Goal: Information Seeking & Learning: Learn about a topic

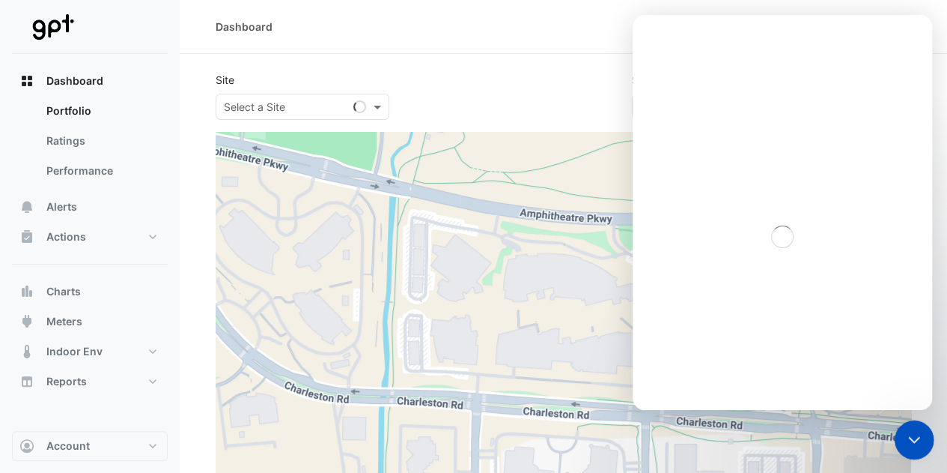
type input "**********"
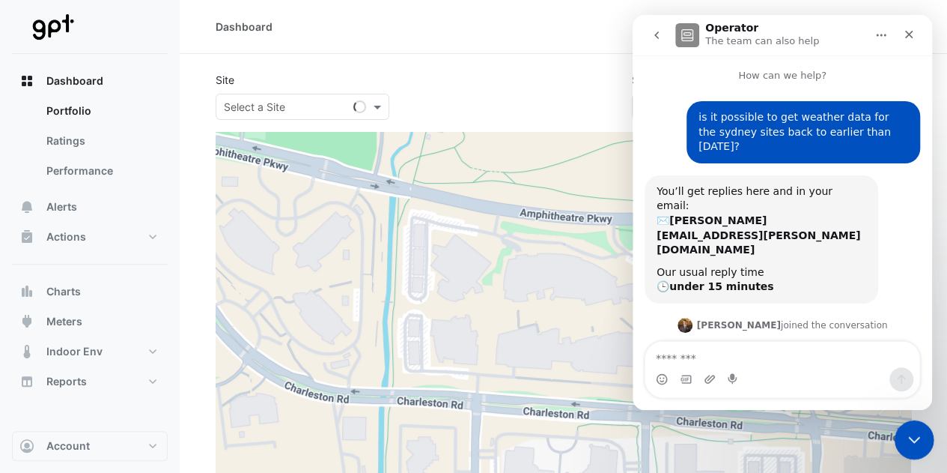
click at [909, 446] on div "Close Intercom Messenger" at bounding box center [912, 437] width 36 height 36
select select "**"
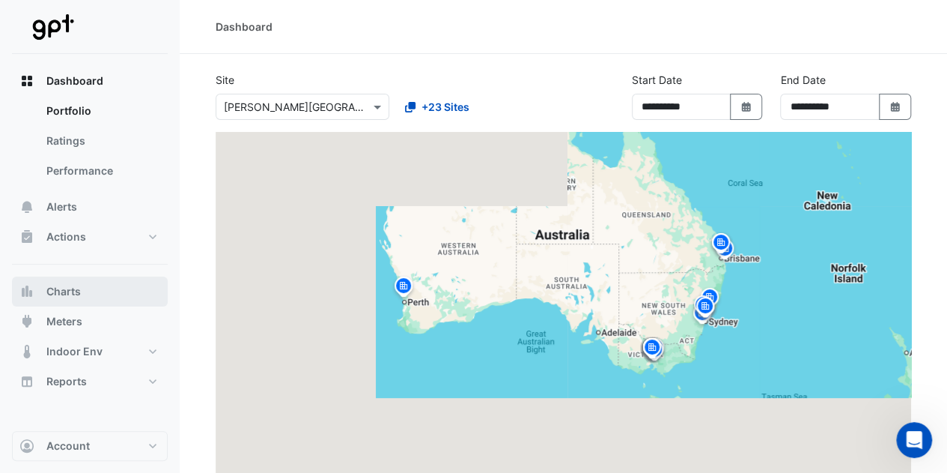
scroll to position [1455, 0]
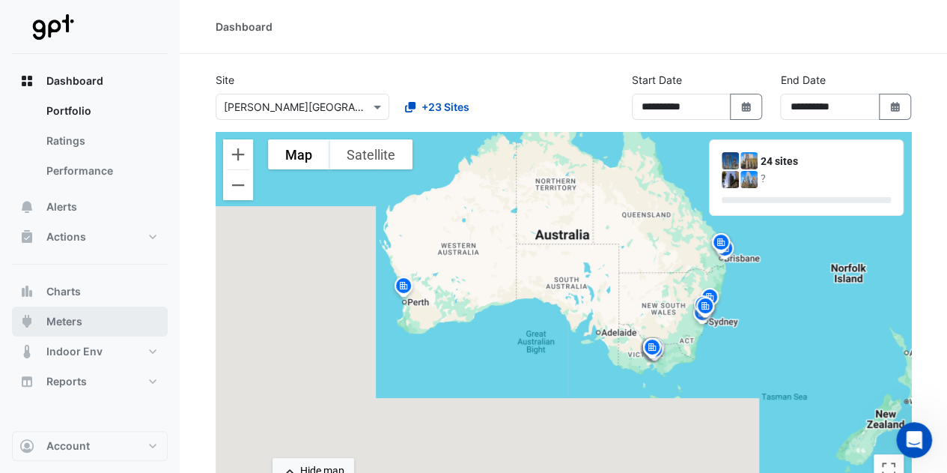
click at [55, 314] on span "Meters" at bounding box center [64, 321] width 36 height 15
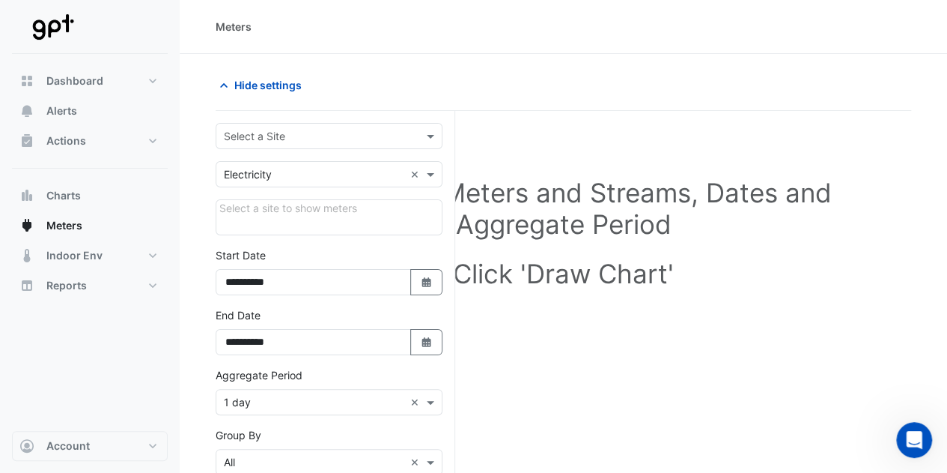
click at [300, 124] on div "Select a Site" at bounding box center [329, 136] width 227 height 26
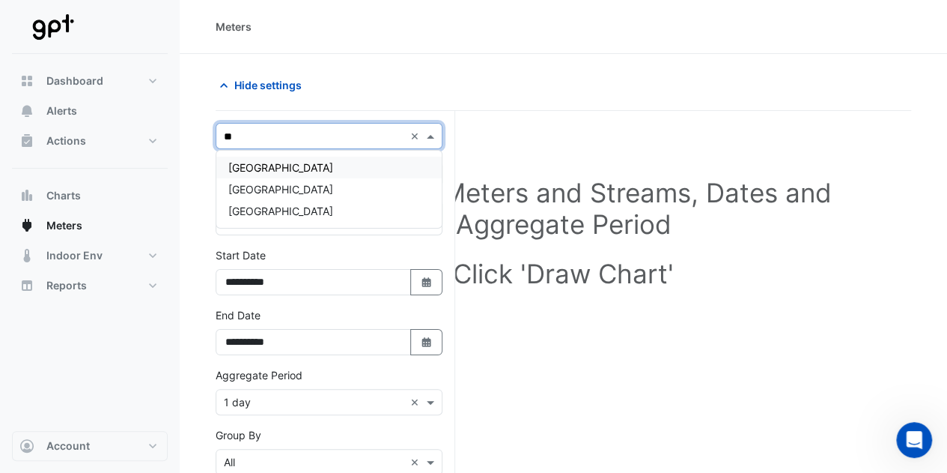
type input "***"
click at [295, 162] on span "[GEOGRAPHIC_DATA]" at bounding box center [280, 167] width 105 height 13
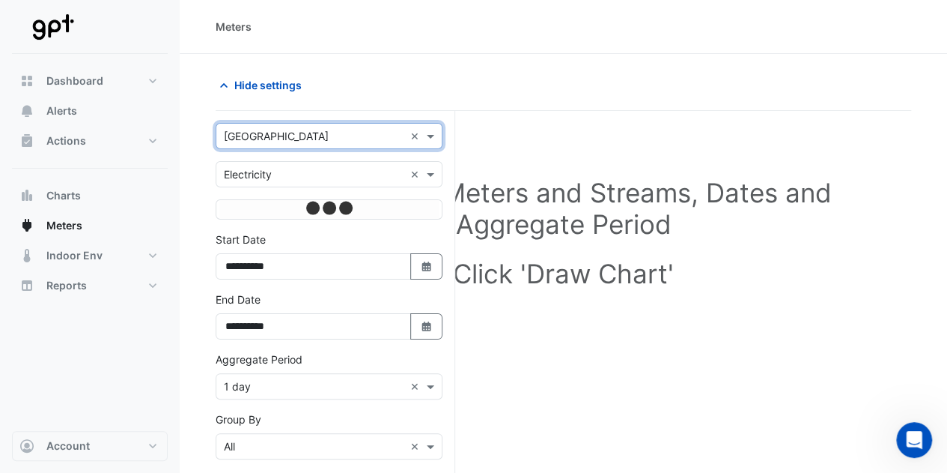
click at [295, 173] on input "text" at bounding box center [314, 175] width 180 height 16
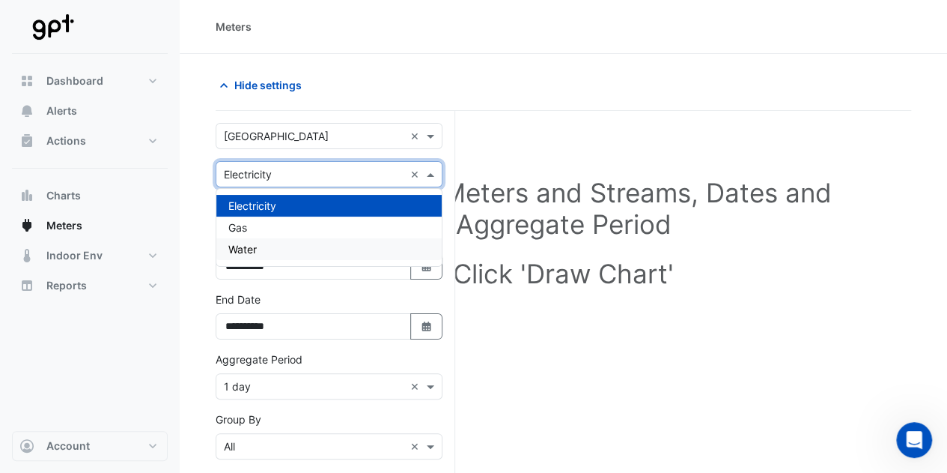
click at [267, 243] on div "Water" at bounding box center [328, 249] width 225 height 22
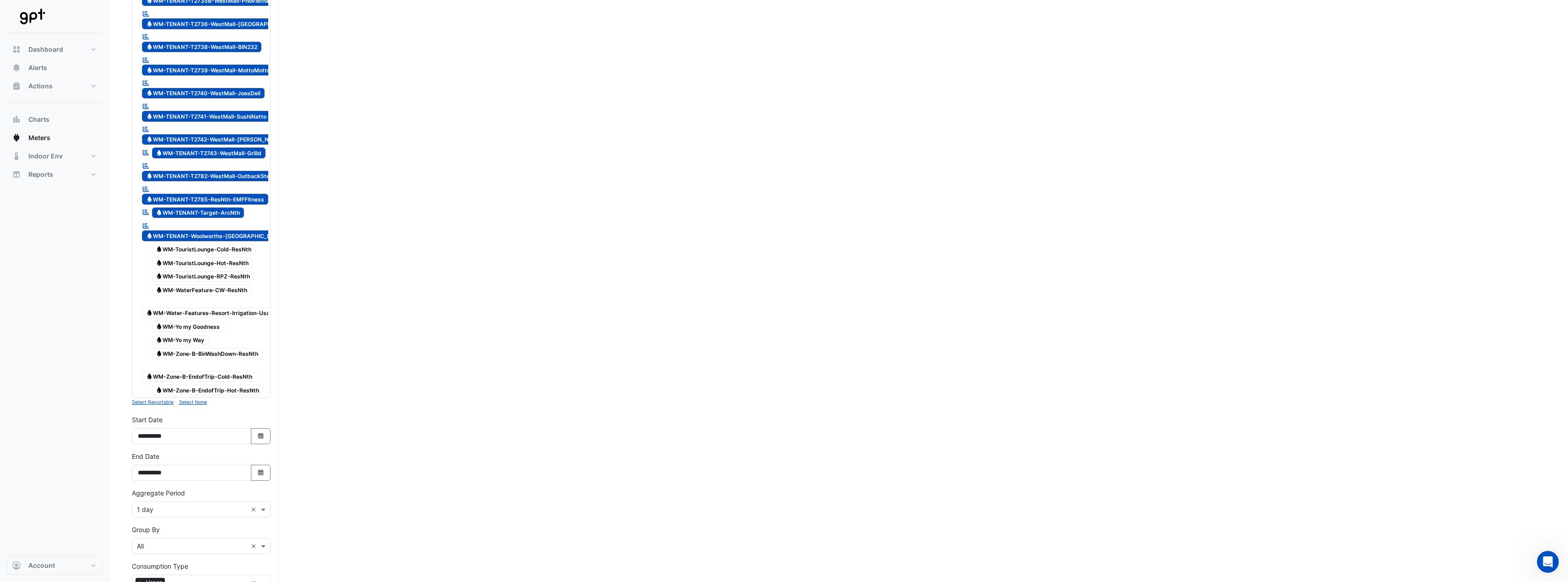
scroll to position [2631, 0]
click at [212, 289] on input "text" at bounding box center [192, 509] width 110 height 10
click at [175, 289] on div "1 month" at bounding box center [201, 477] width 138 height 13
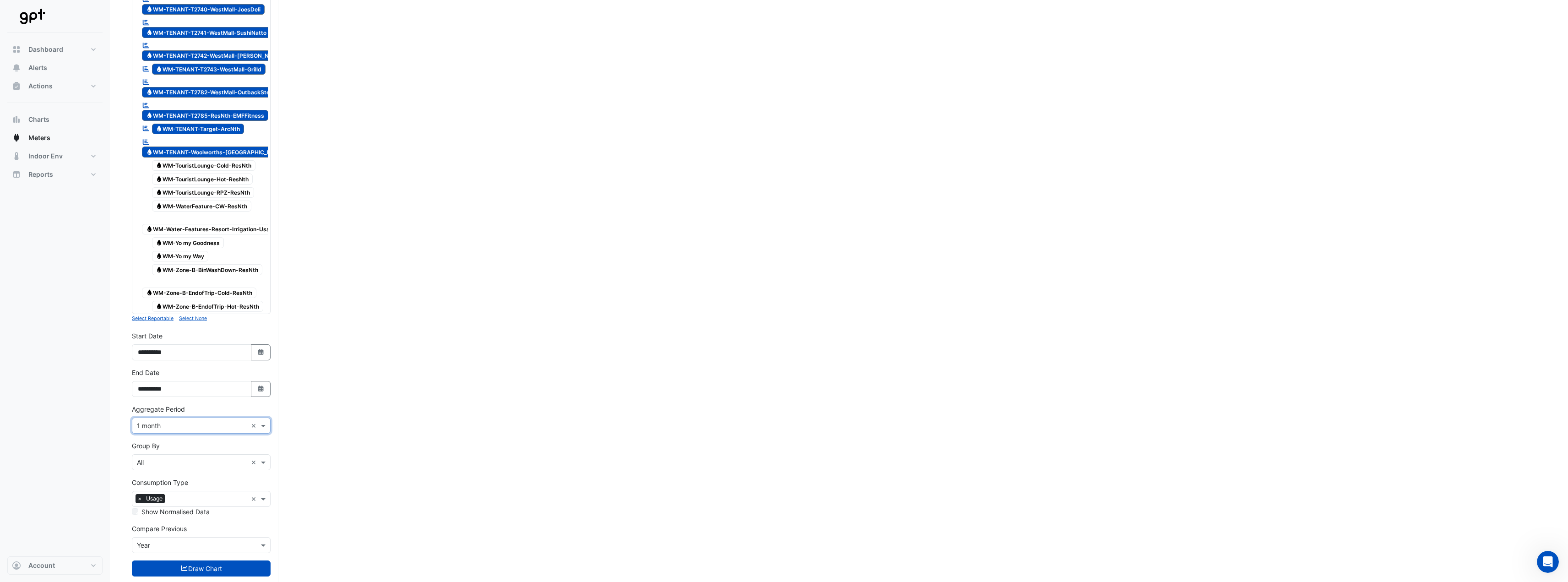
scroll to position [2714, 0]
click at [199, 289] on input "text" at bounding box center [192, 462] width 110 height 10
click at [165, 289] on div "Meter" at bounding box center [201, 482] width 138 height 13
click at [183, 289] on input "text" at bounding box center [192, 545] width 110 height 10
click at [154, 289] on div "None" at bounding box center [201, 446] width 138 height 13
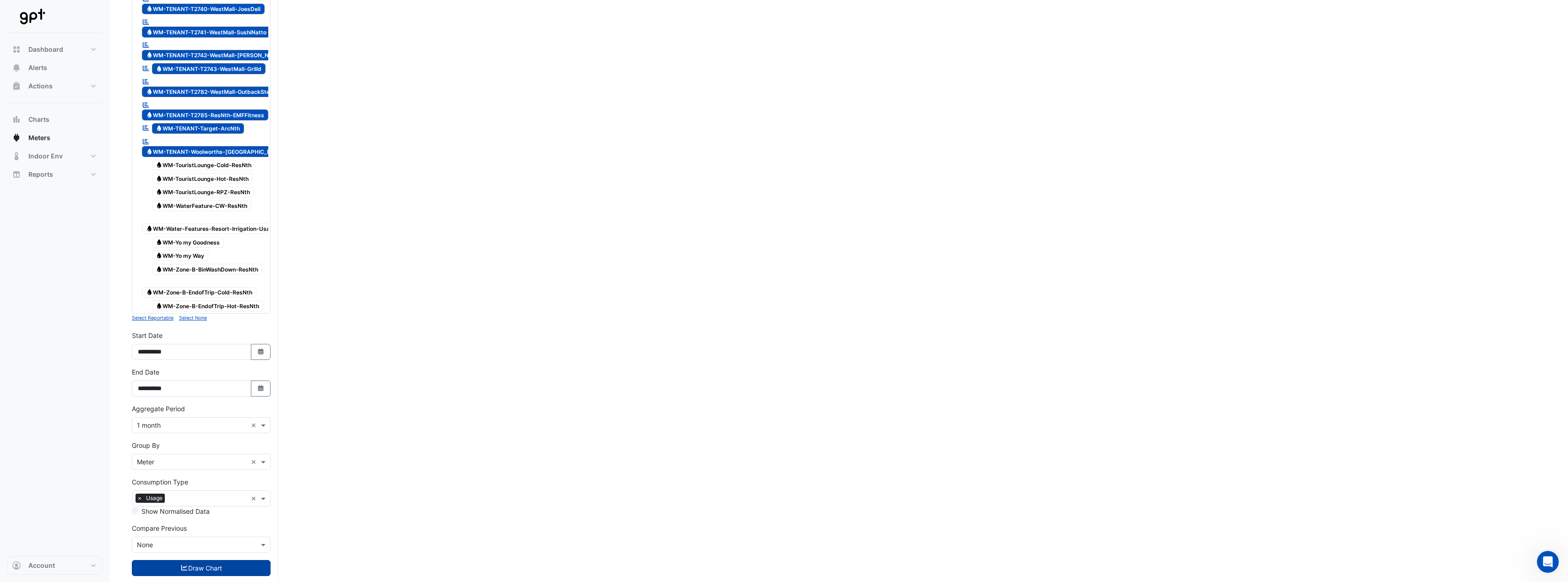
click at [200, 289] on button "Draw Chart" at bounding box center [201, 568] width 139 height 16
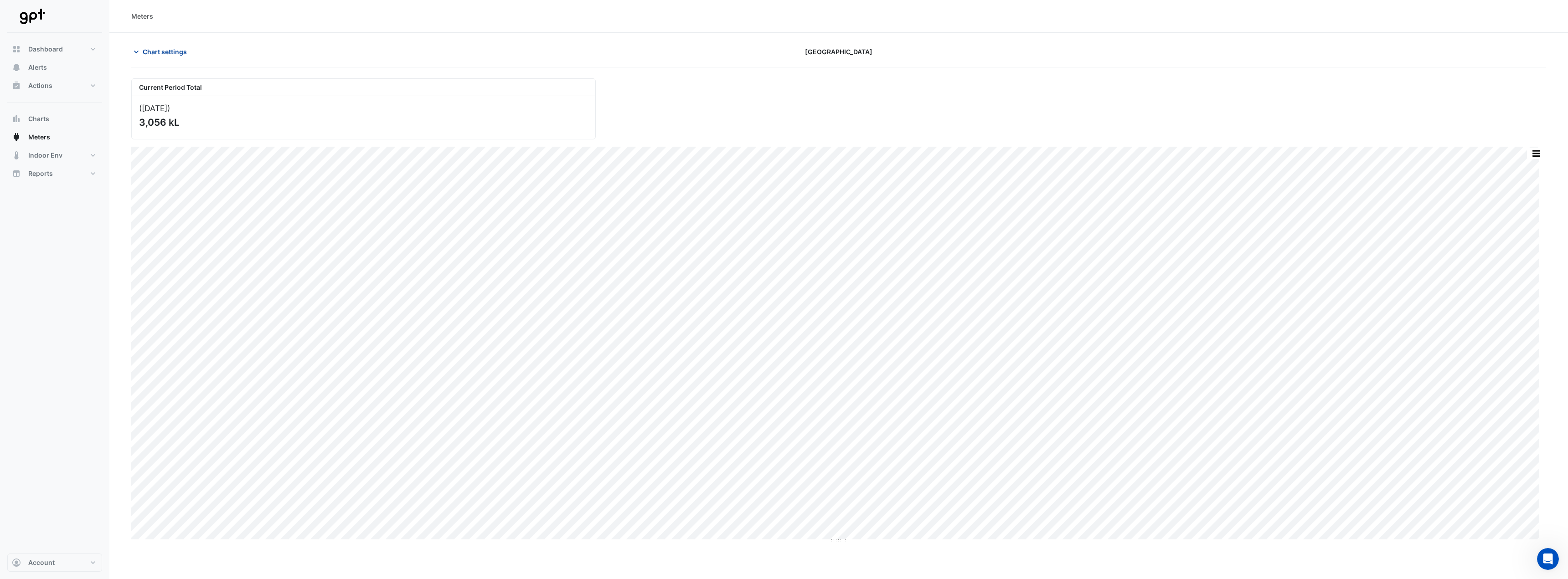
click at [180, 55] on span "Chart settings" at bounding box center [164, 52] width 44 height 10
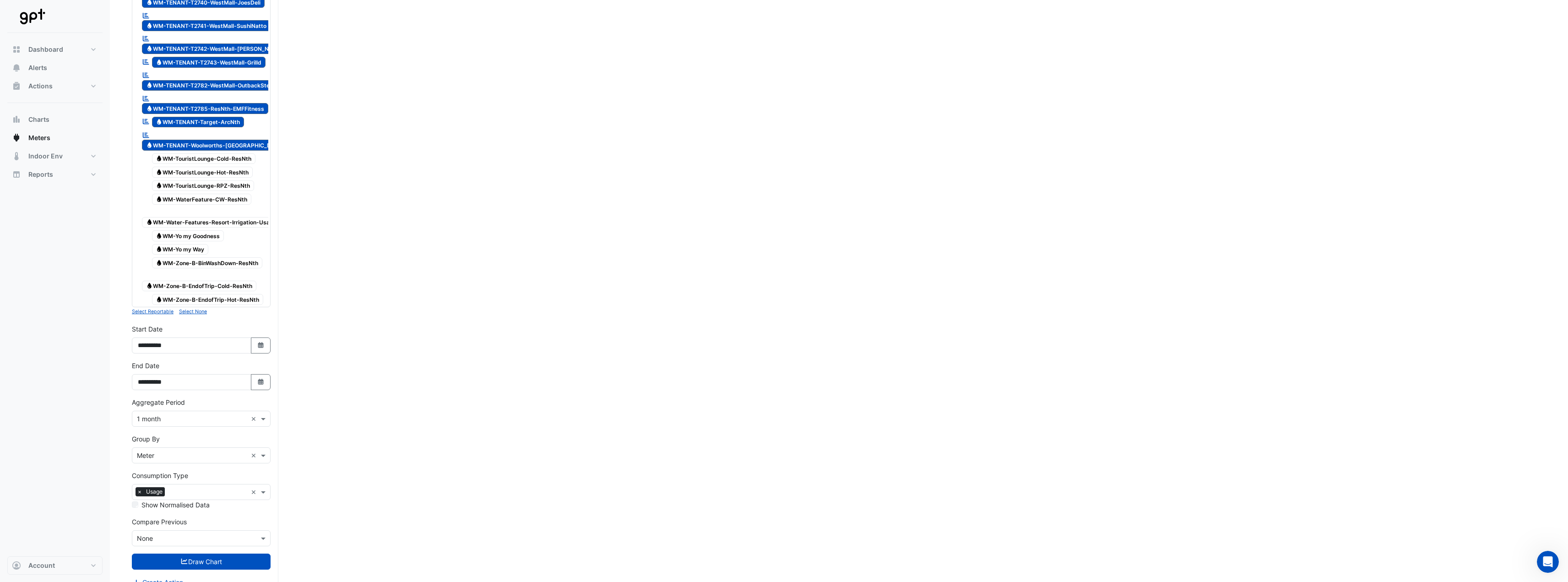
scroll to position [2721, 0]
click at [177, 289] on input "text" at bounding box center [192, 455] width 110 height 10
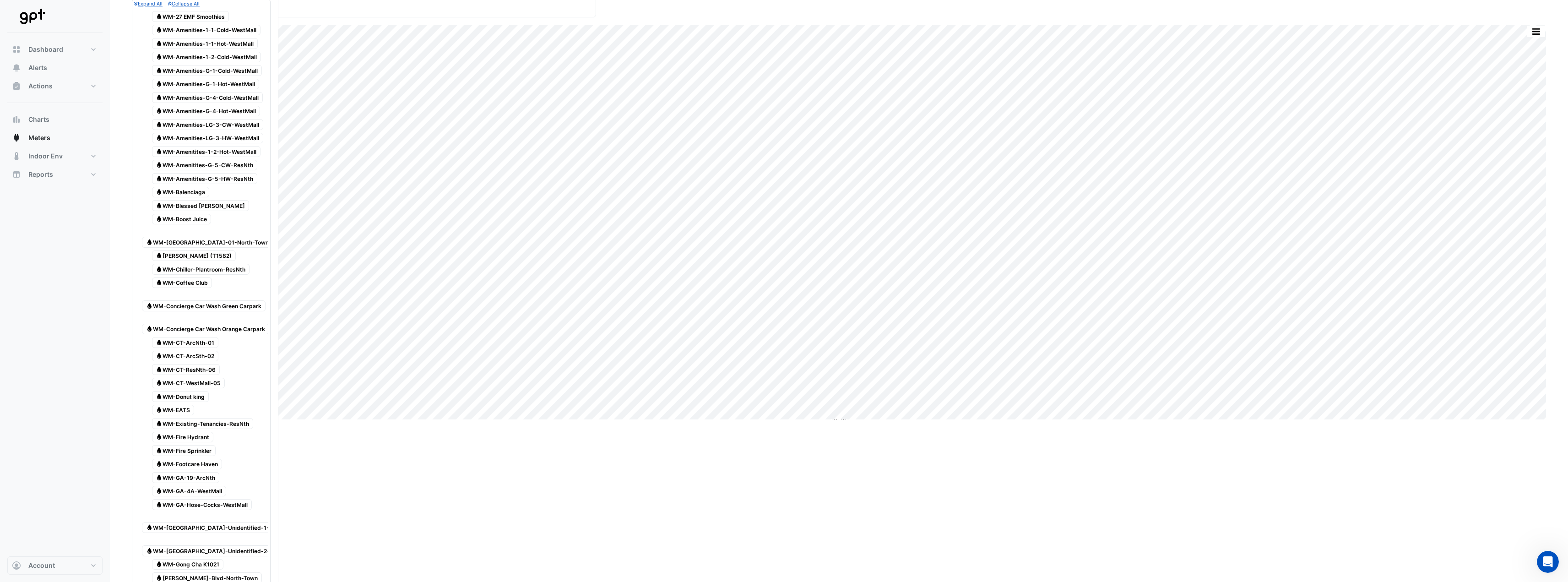
scroll to position [0, 0]
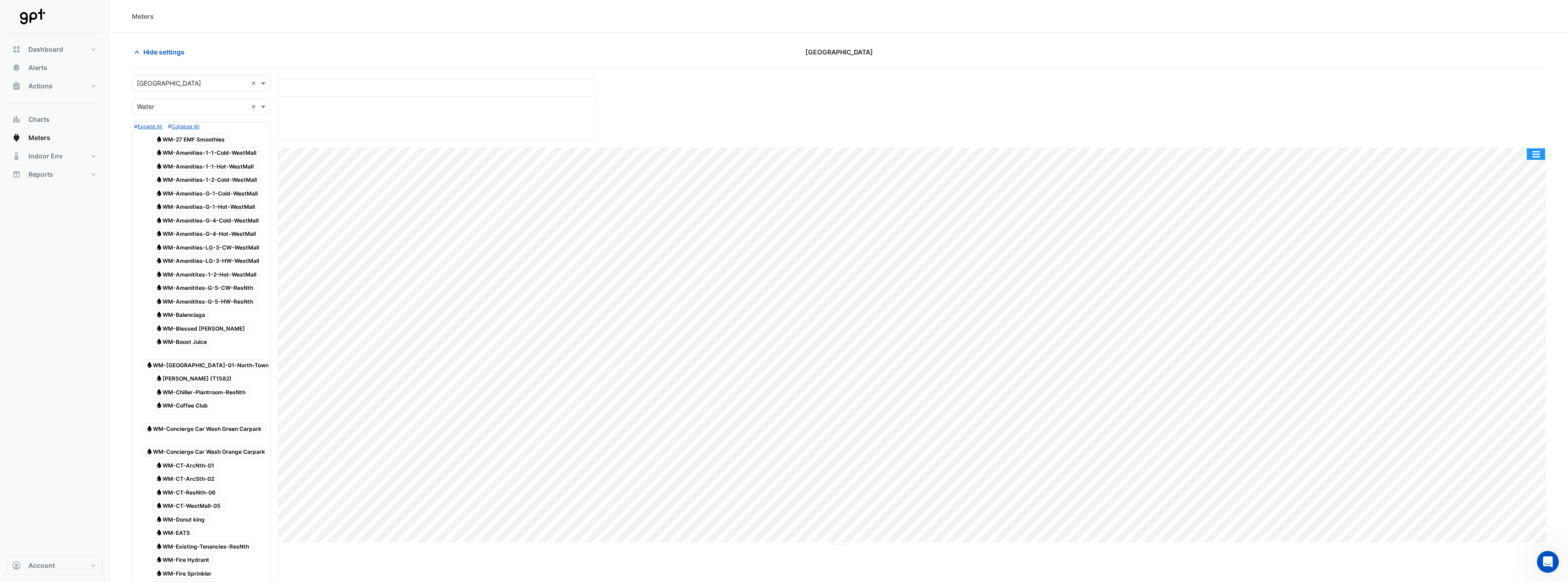
click at [586, 153] on button "button" at bounding box center [1536, 154] width 18 height 12
click at [586, 277] on div "Export CSV - Pivot" at bounding box center [1517, 280] width 55 height 22
click at [192, 81] on input "text" at bounding box center [192, 84] width 110 height 10
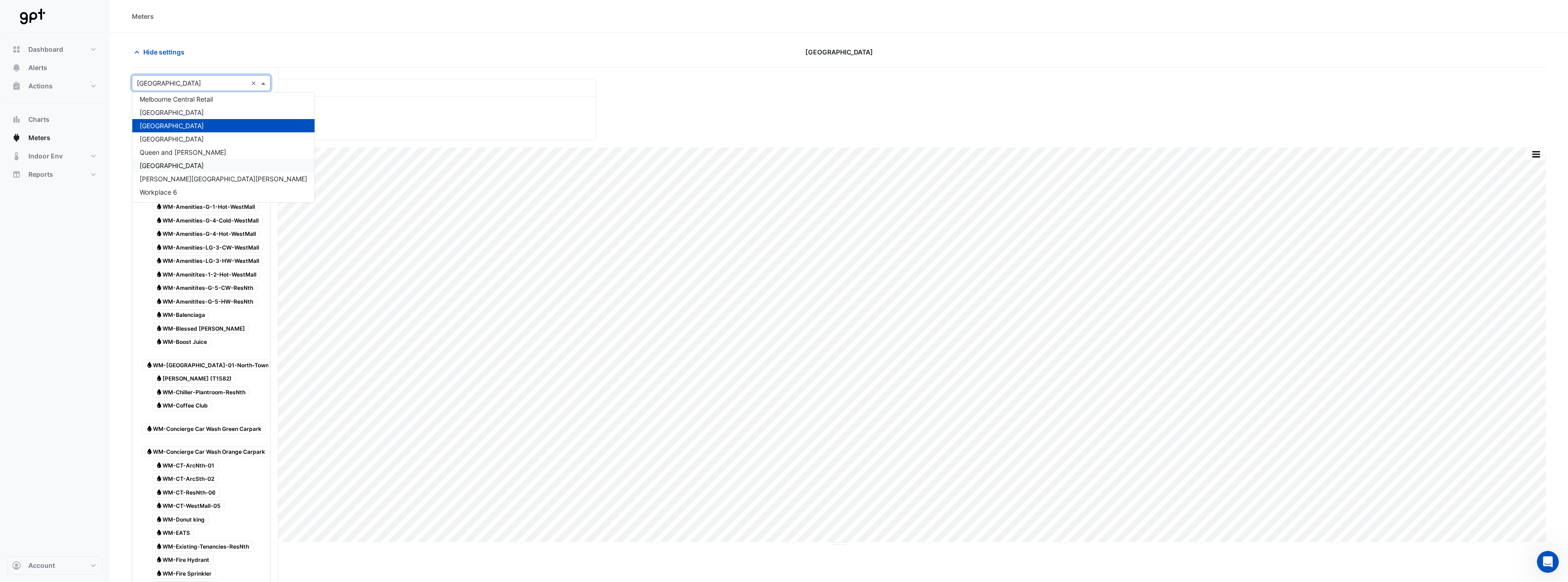
click at [185, 173] on div "[PERSON_NAME][GEOGRAPHIC_DATA][PERSON_NAME]" at bounding box center [223, 179] width 182 height 13
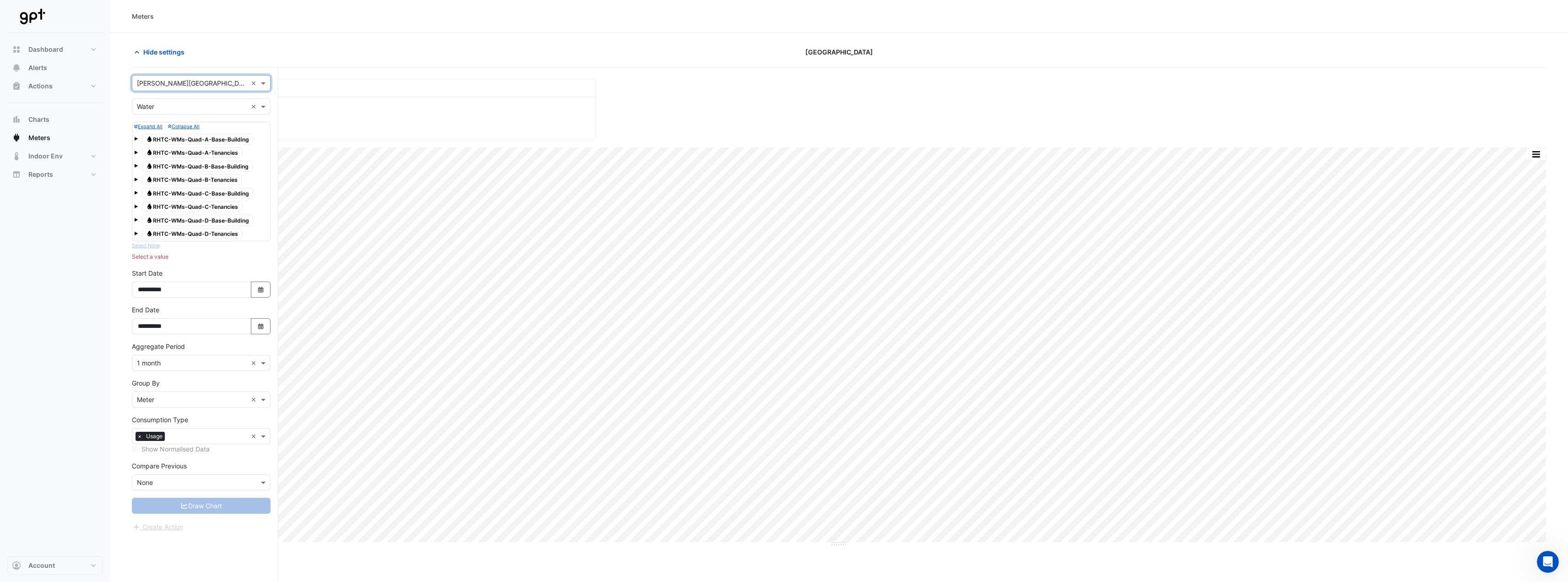
click at [135, 152] on span at bounding box center [136, 152] width 4 height 4
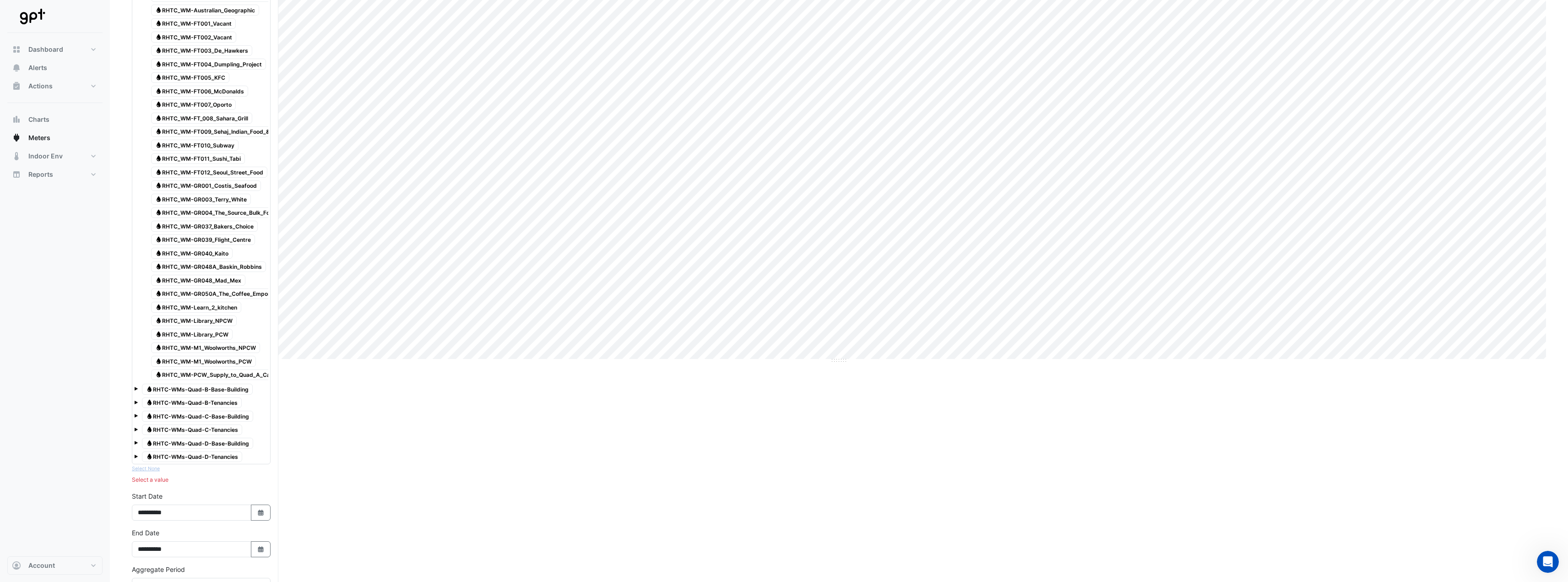
scroll to position [183, 0]
click at [136, 289] on span at bounding box center [136, 402] width 4 height 4
click at [136, 289] on span at bounding box center [136, 424] width 4 height 4
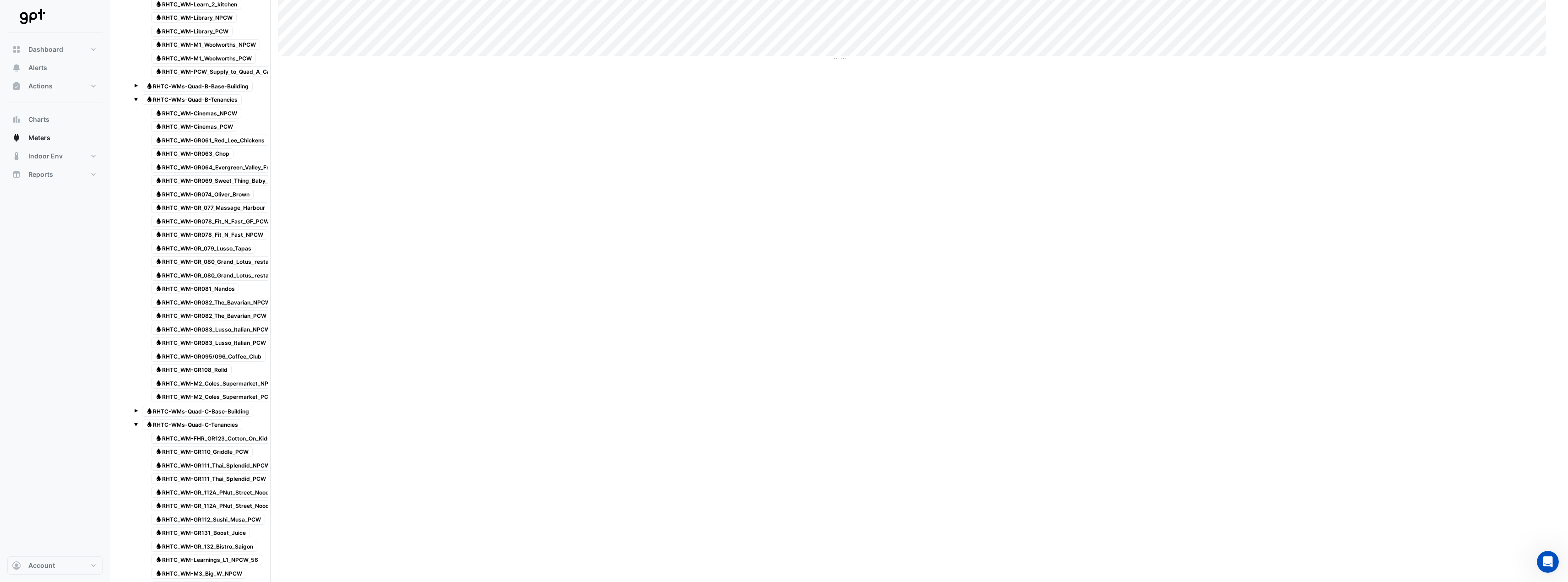
scroll to position [527, 0]
click at [136, 289] on span at bounding box center [136, 370] width 4 height 4
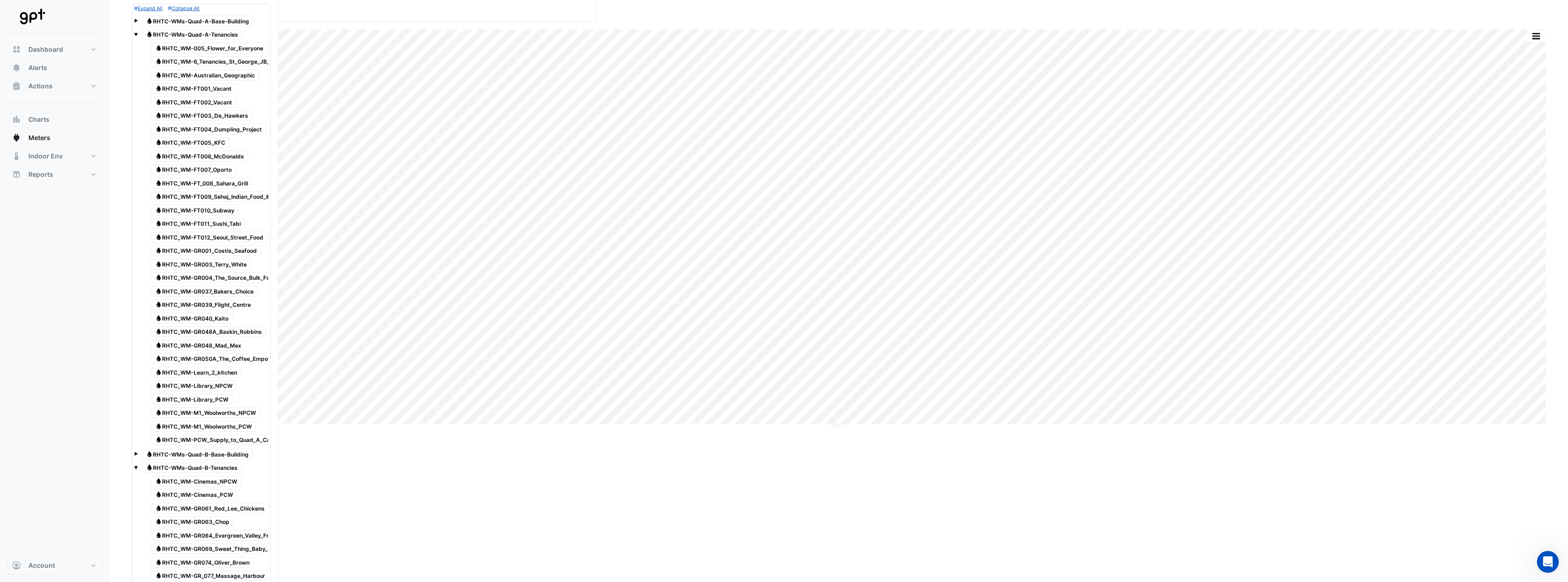
scroll to position [112, 0]
click at [136, 27] on span at bounding box center [136, 26] width 4 height 4
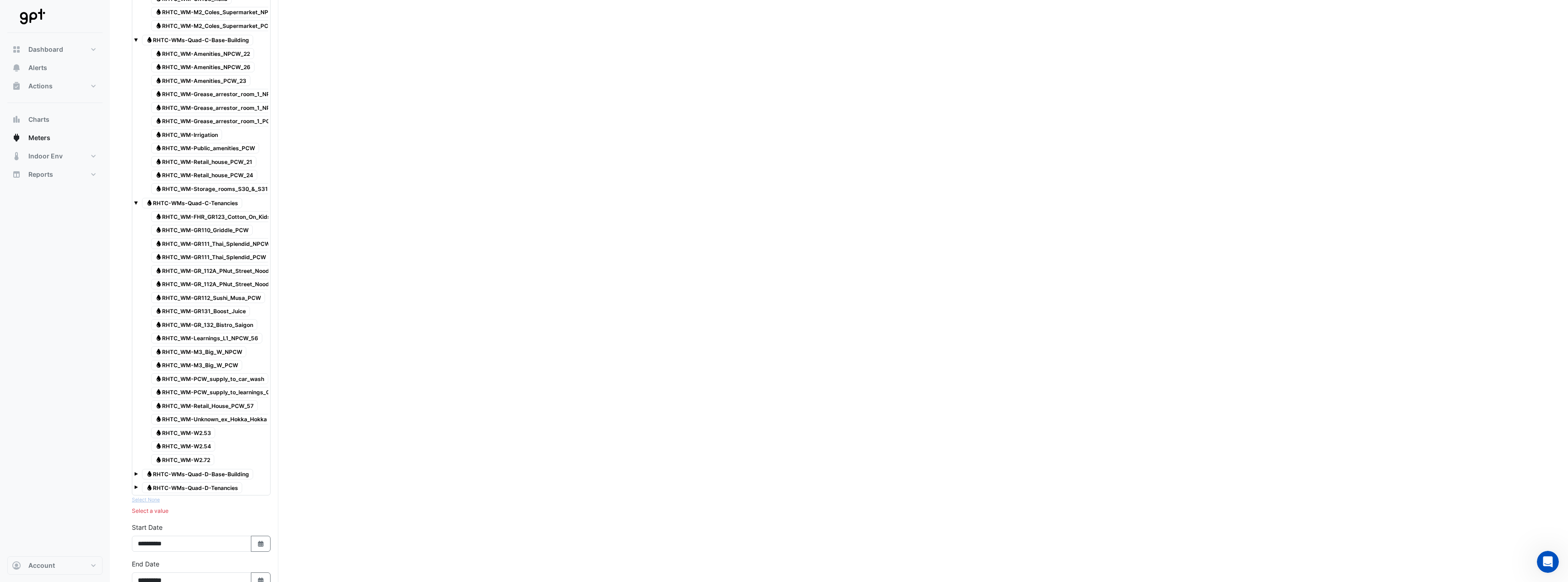
scroll to position [1088, 0]
click at [136, 289] on span at bounding box center [136, 473] width 4 height 4
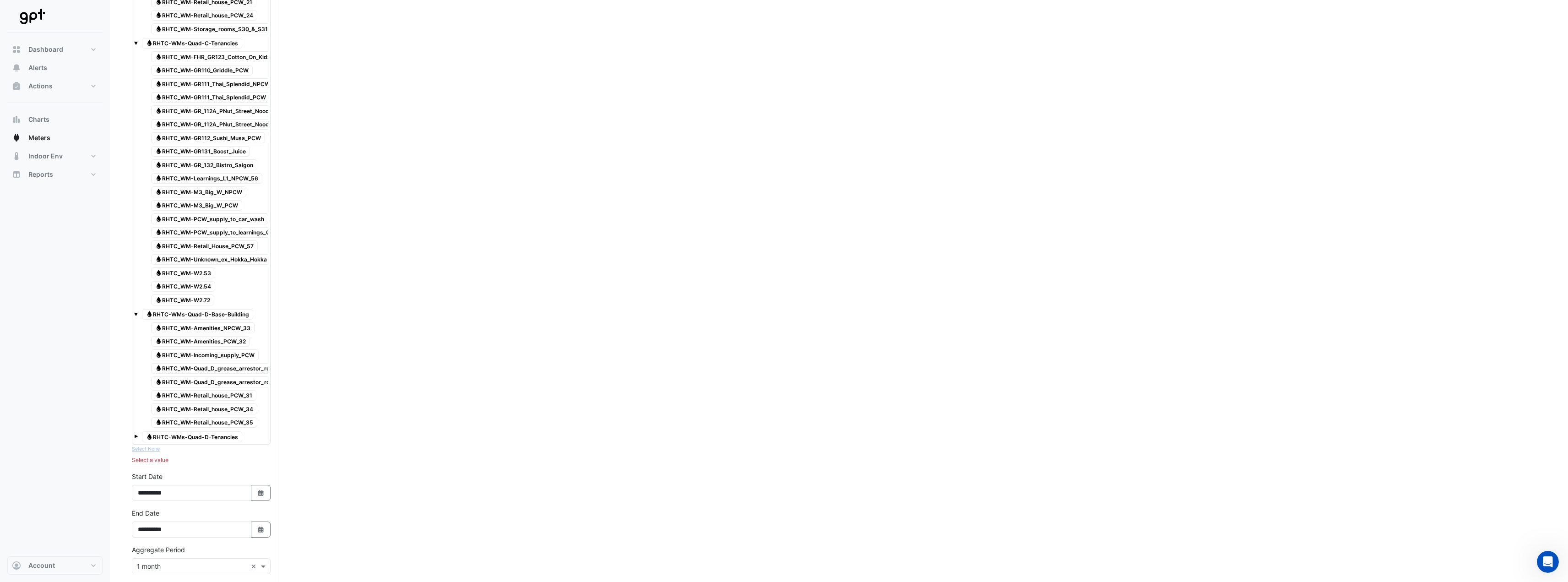
scroll to position [1248, 0]
click at [137, 289] on span at bounding box center [136, 436] width 4 height 4
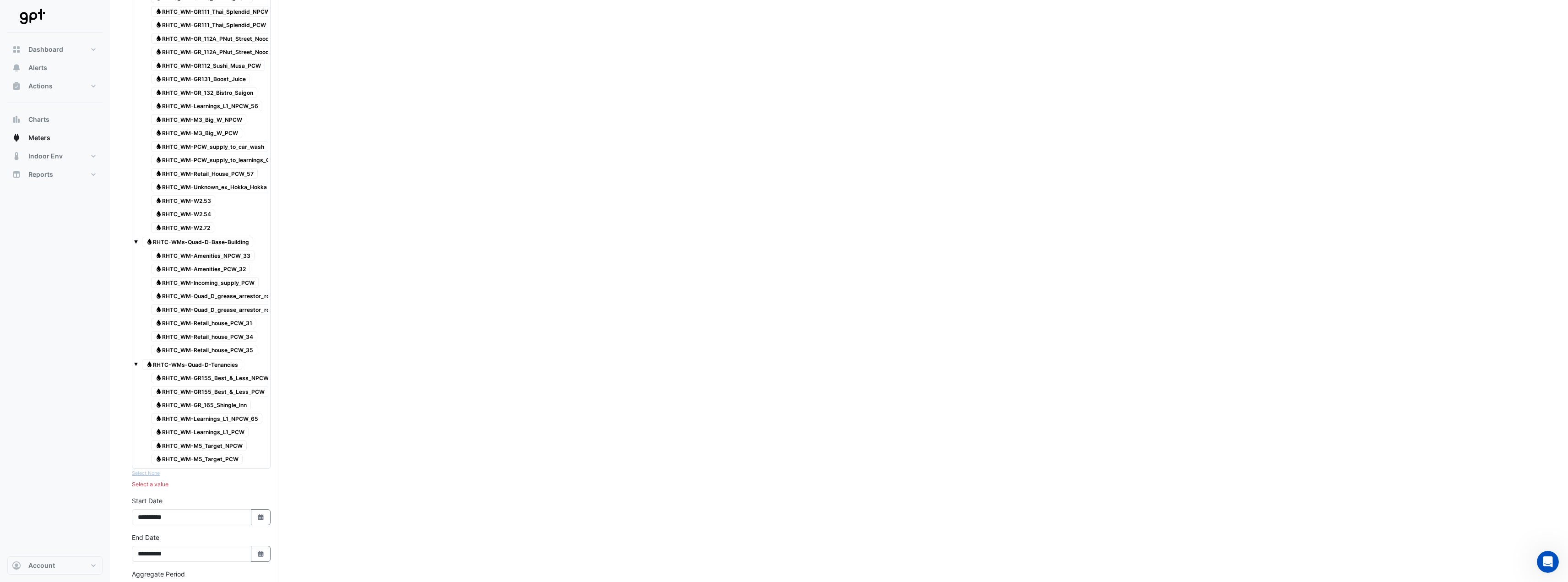
scroll to position [1319, 0]
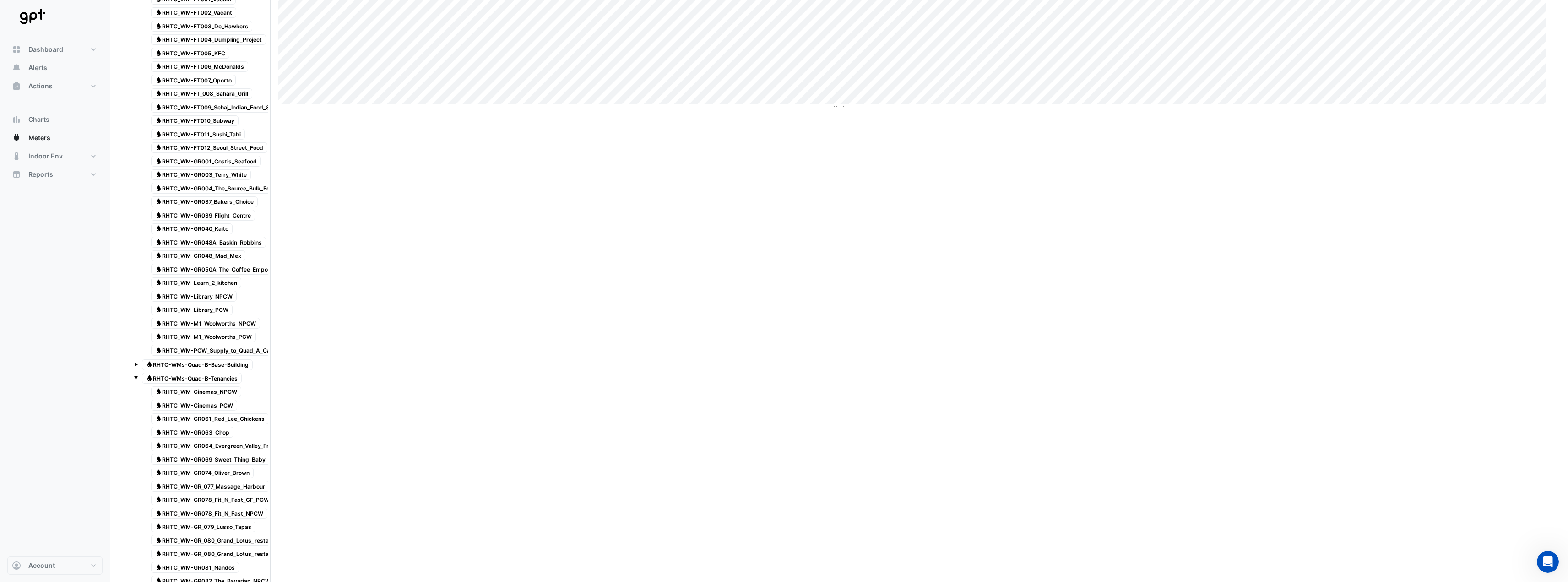
scroll to position [438, 0]
click at [245, 161] on span "Water RHTC_WM-GR001_Costis_Seafood" at bounding box center [206, 161] width 110 height 11
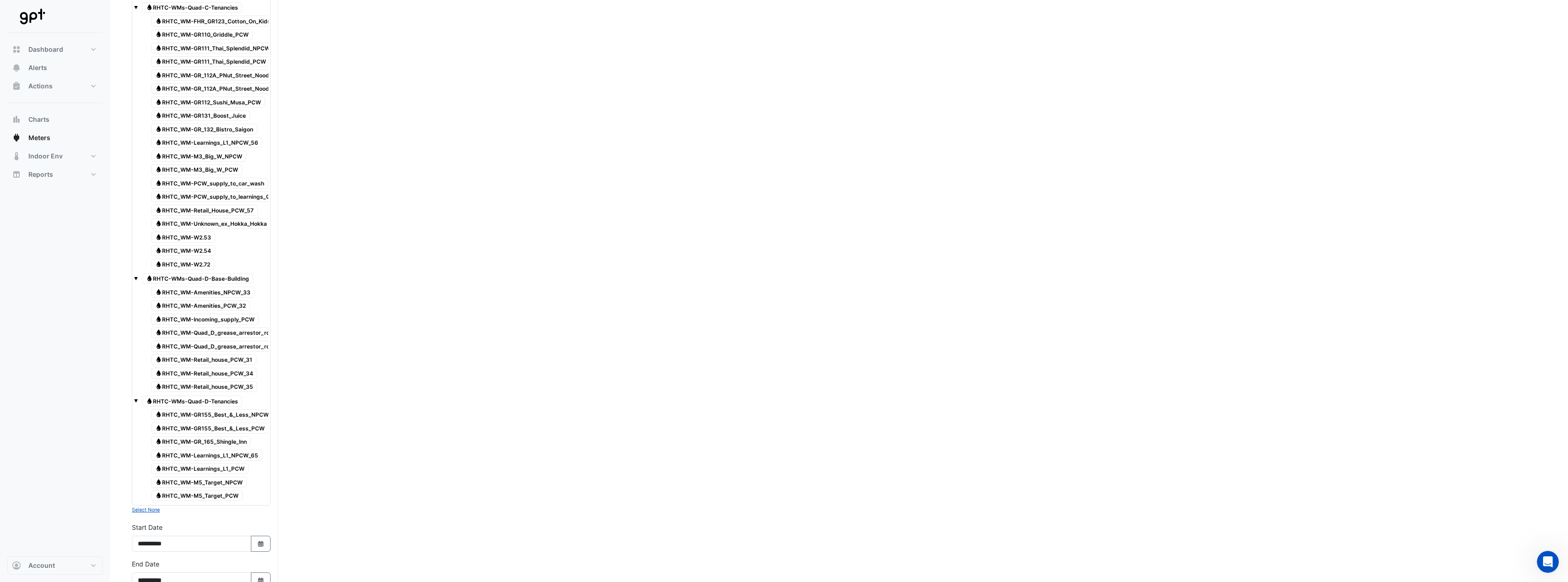
scroll to position [1495, 0]
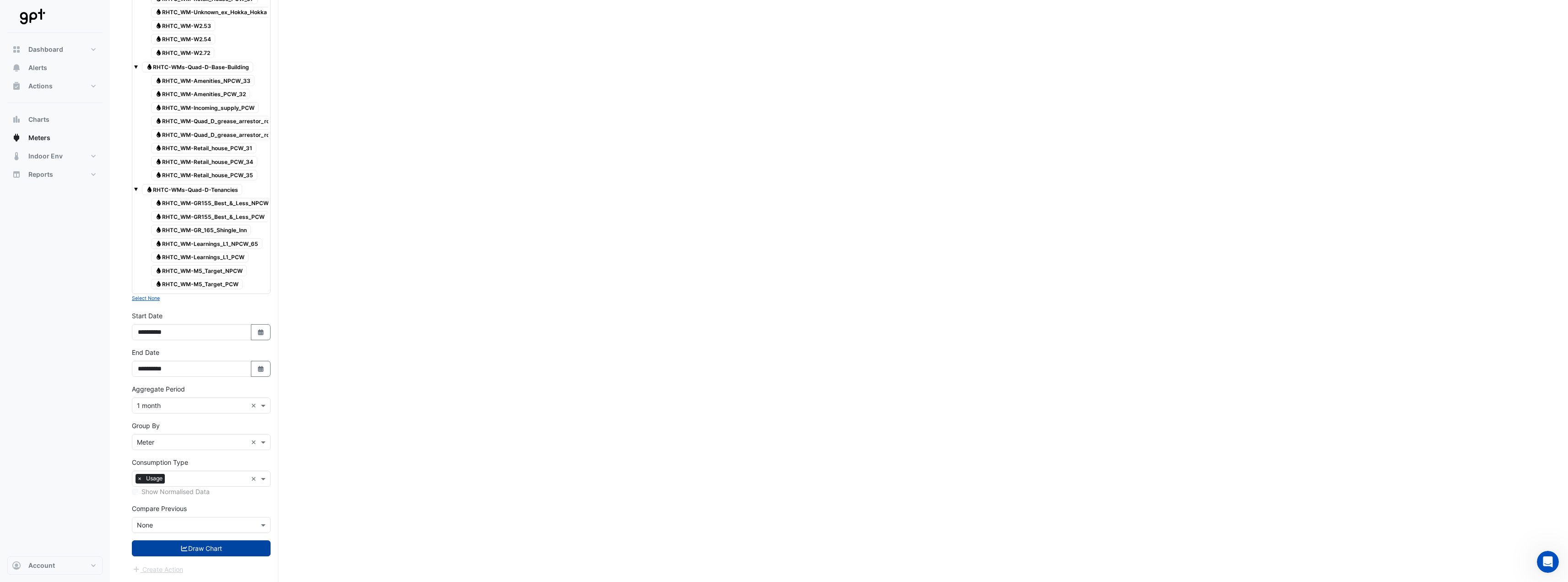
click at [203, 289] on button "Draw Chart" at bounding box center [201, 548] width 139 height 16
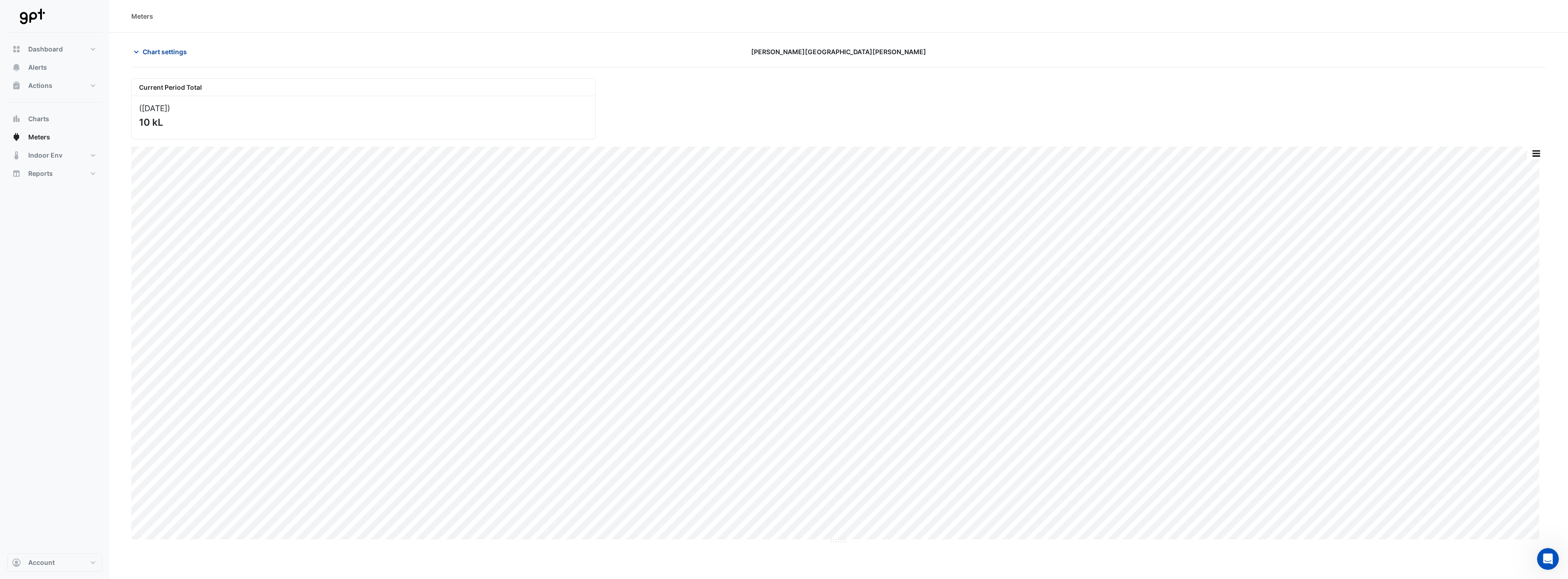
click at [153, 57] on button "Chart settings" at bounding box center [162, 52] width 61 height 16
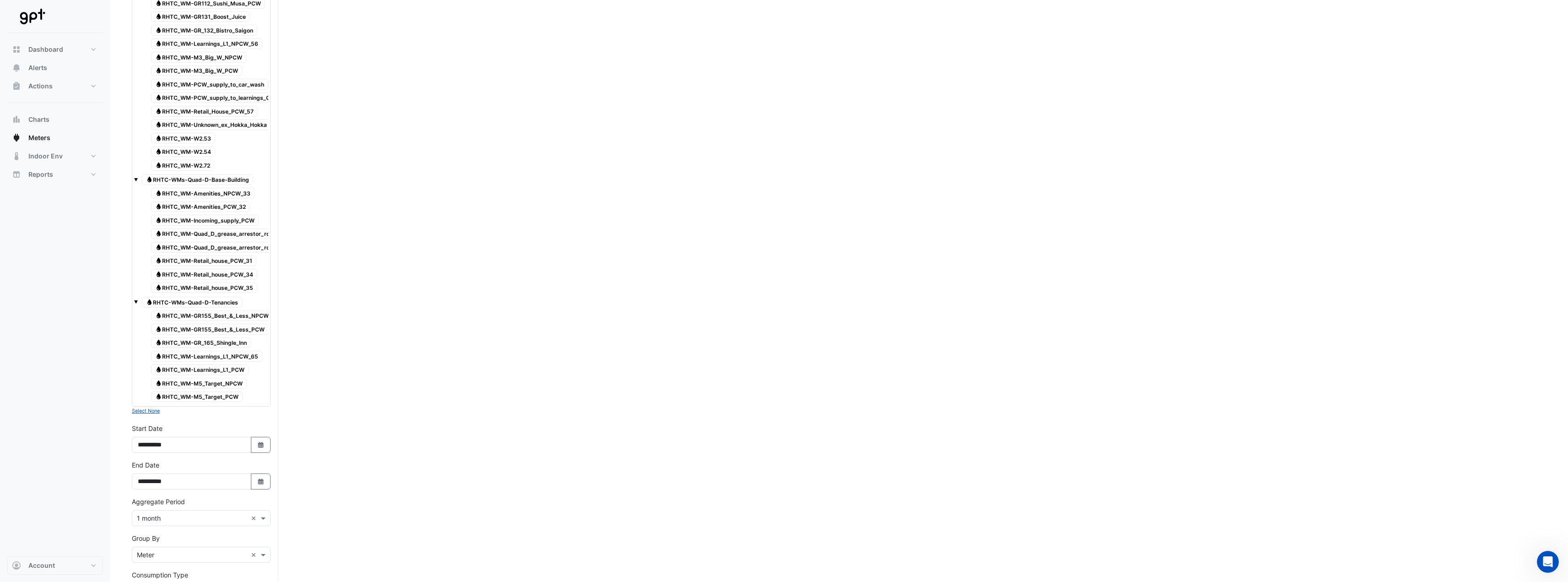
scroll to position [1382, 0]
click at [137, 289] on small "Select None" at bounding box center [146, 410] width 28 height 6
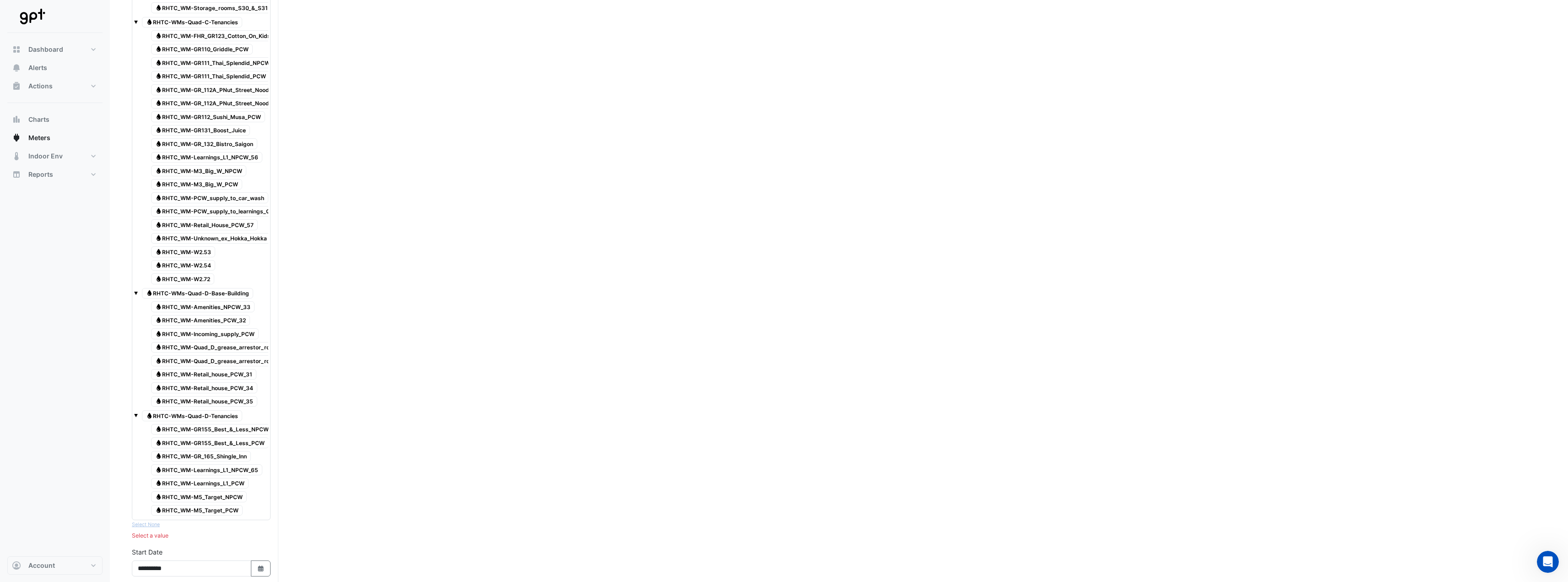
scroll to position [1505, 0]
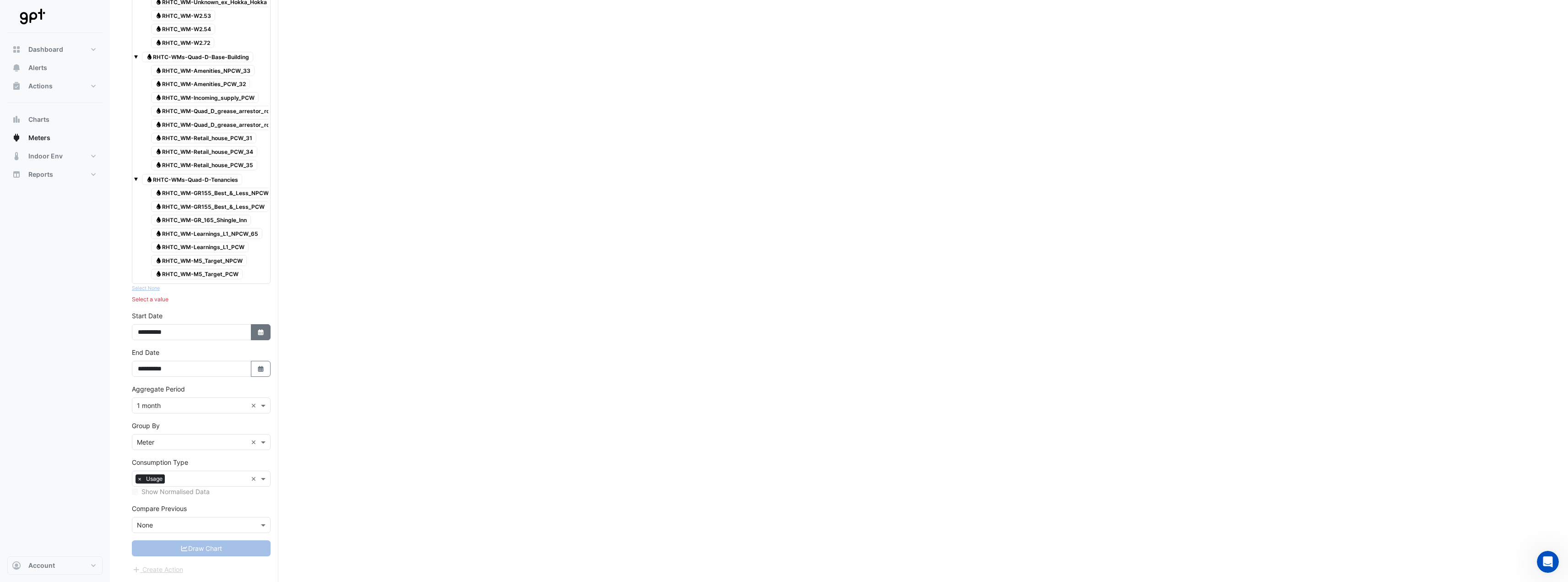
click at [256, 289] on button "Select Date" at bounding box center [260, 332] width 20 height 16
select select "*"
select select "****"
click at [146, 212] on span "Previous month" at bounding box center [147, 210] width 7 height 7
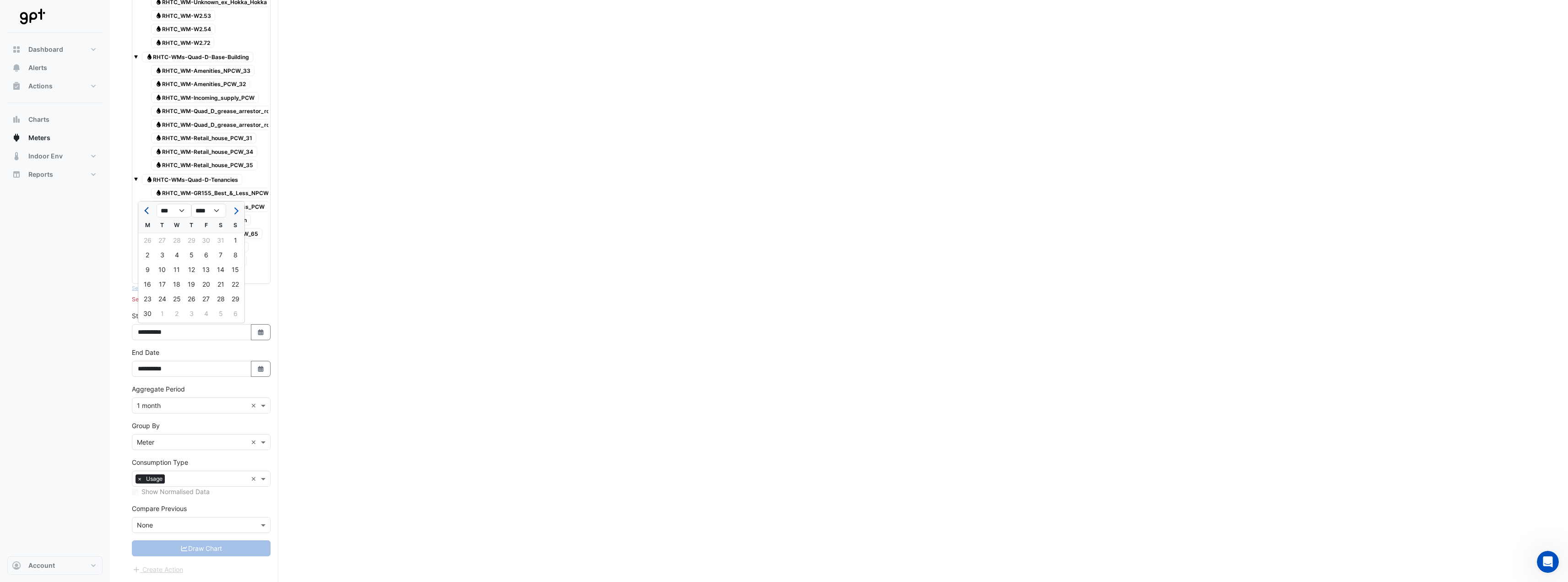
click at [146, 212] on span "Previous month" at bounding box center [147, 210] width 7 height 7
select select "*"
click at [164, 242] on div "1" at bounding box center [162, 240] width 15 height 15
type input "**********"
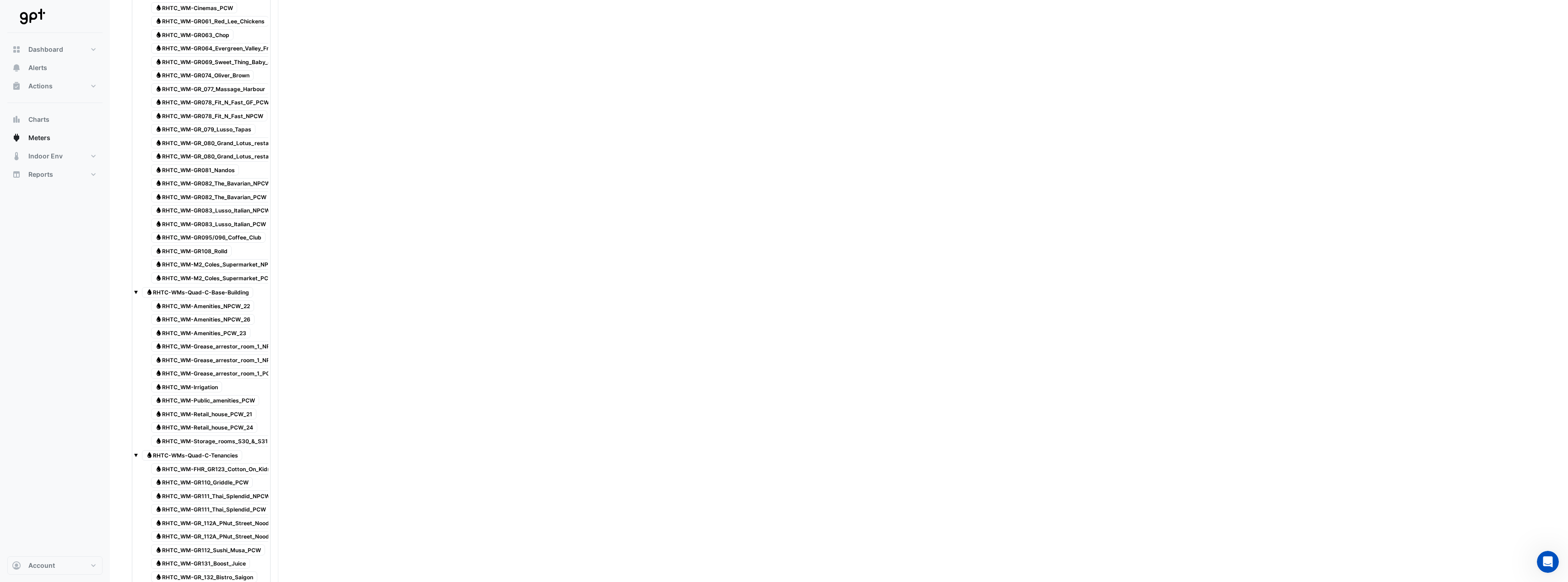
scroll to position [835, 0]
click at [214, 171] on span "Water RHTC_WM-GR081_Nandos" at bounding box center [195, 171] width 88 height 11
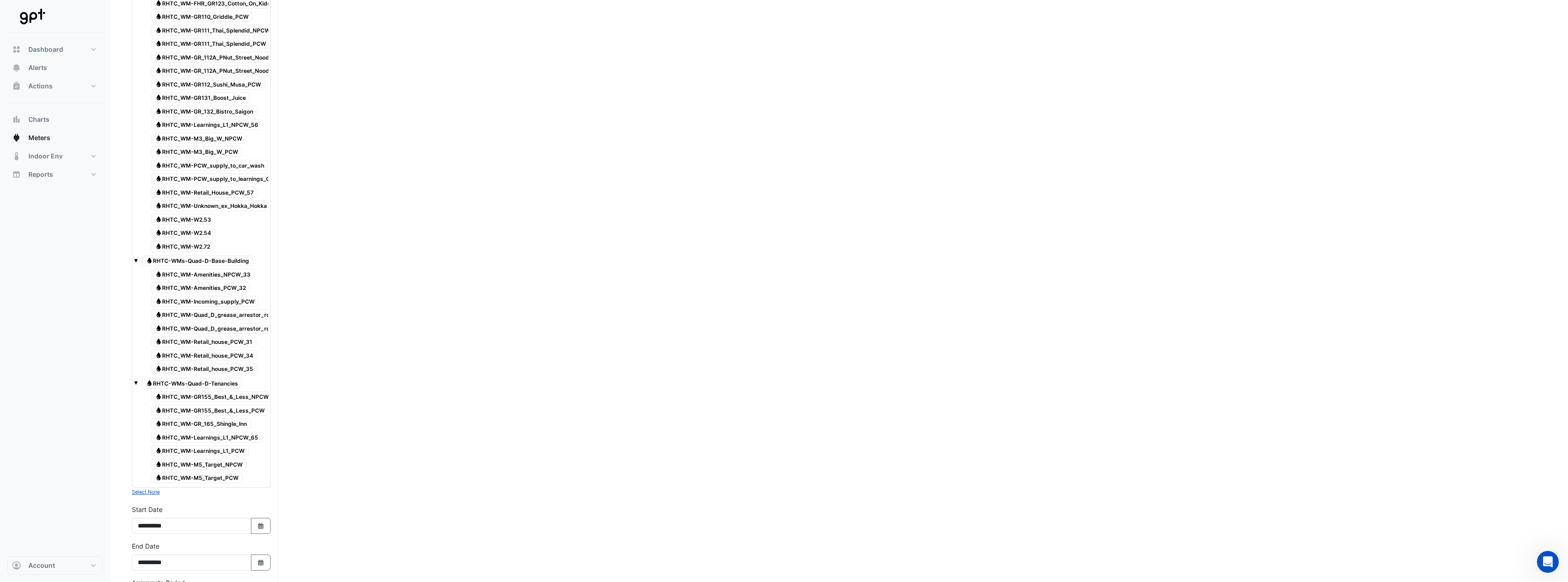
scroll to position [1495, 0]
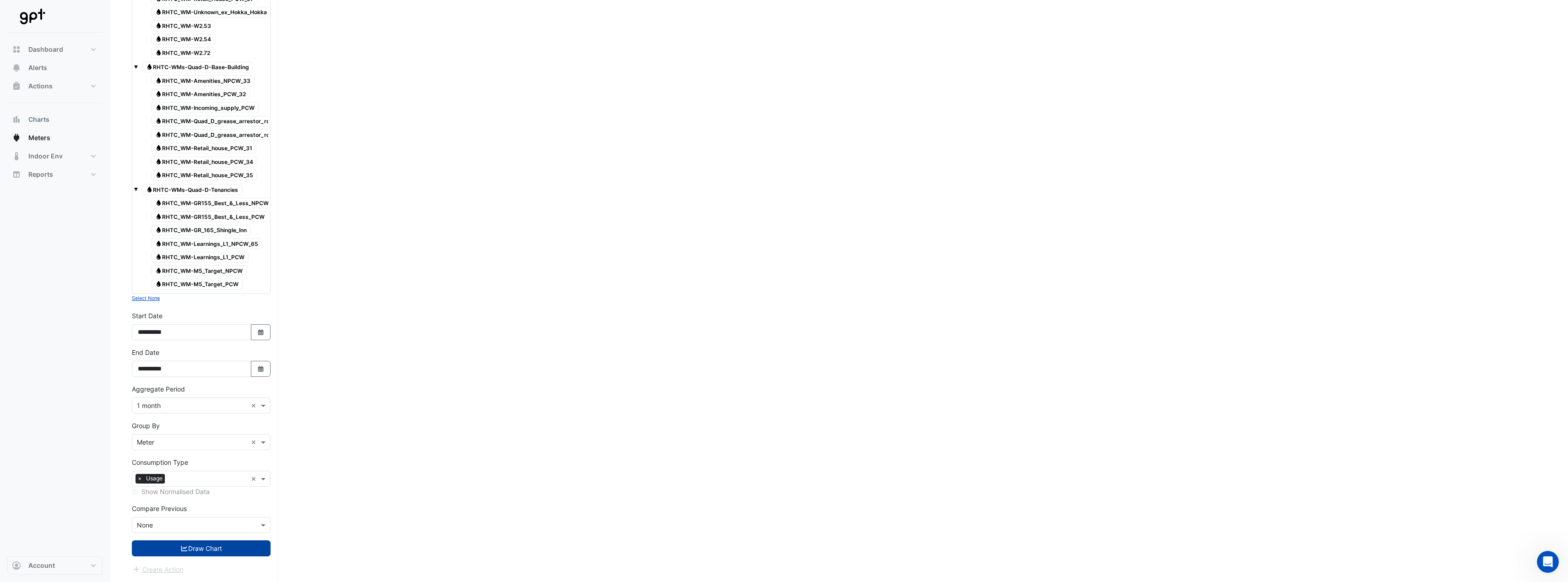
click at [224, 289] on button "Draw Chart" at bounding box center [201, 548] width 139 height 16
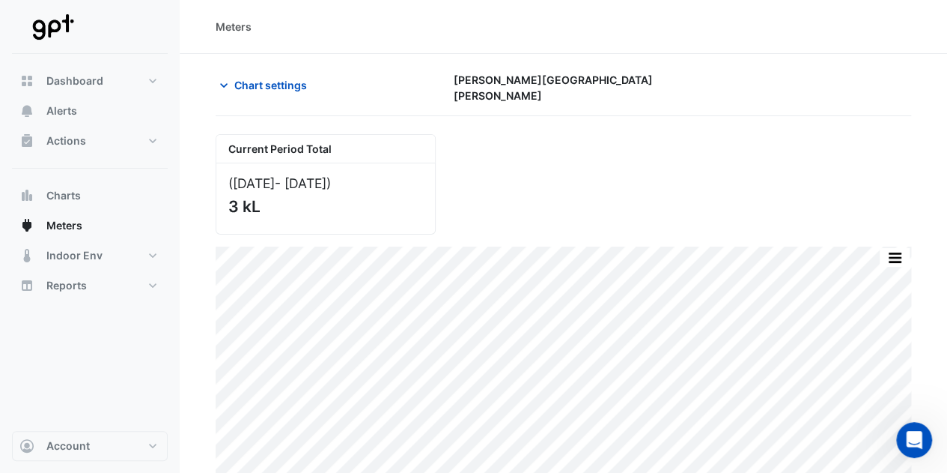
scroll to position [1455, 0]
